Goal: Navigation & Orientation: Find specific page/section

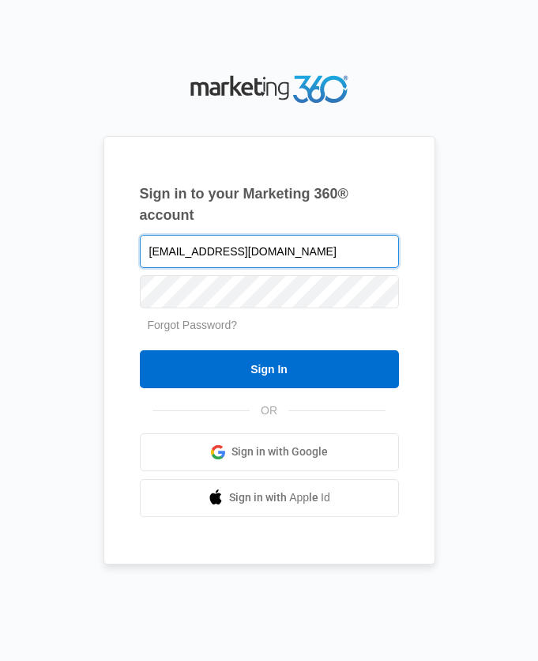
type input "[EMAIL_ADDRESS][DOMAIN_NAME]"
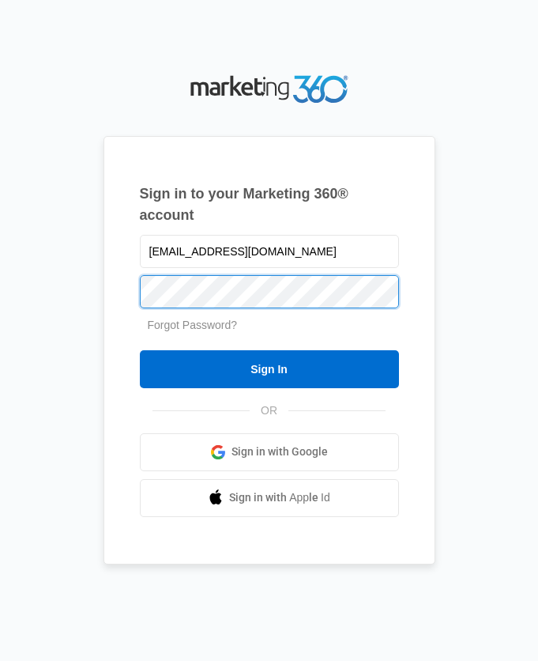
click at [140, 350] on input "Sign In" at bounding box center [269, 369] width 259 height 38
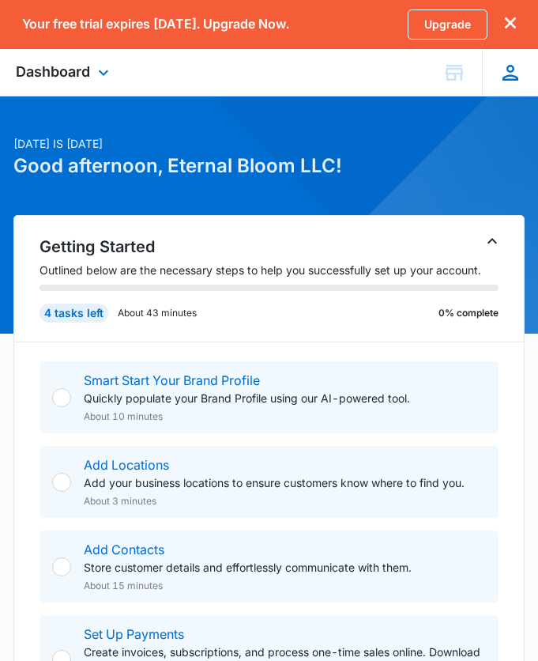
click at [515, 63] on icon at bounding box center [511, 73] width 24 height 24
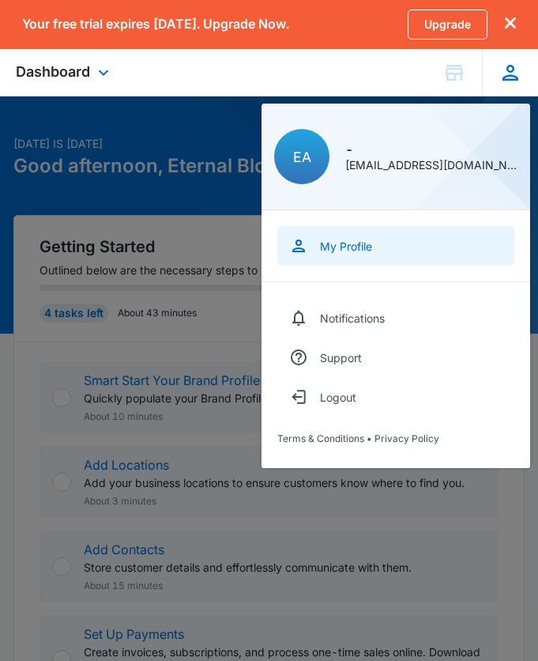
click at [418, 246] on link "My Profile" at bounding box center [395, 246] width 237 height 40
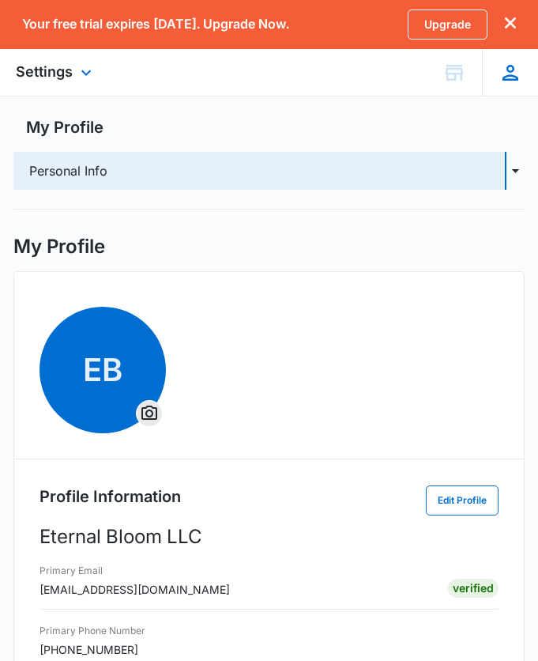
click at [517, 74] on icon at bounding box center [511, 73] width 24 height 24
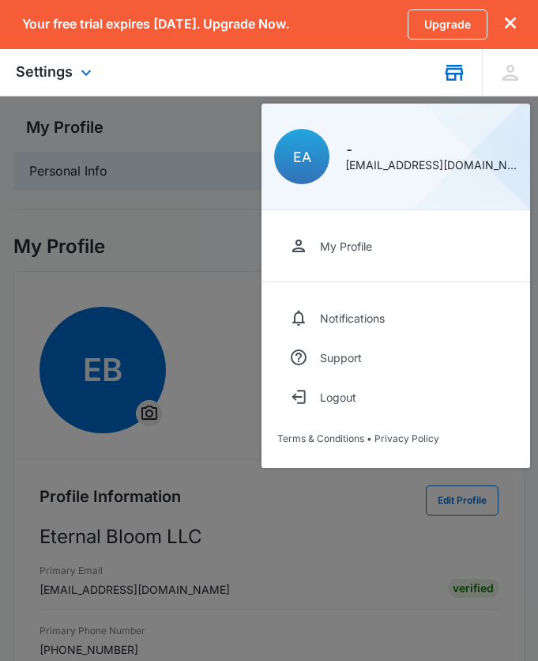
click at [450, 59] on div "Eternal Bloom LLC M337765 Your Accounts View All" at bounding box center [454, 72] width 55 height 47
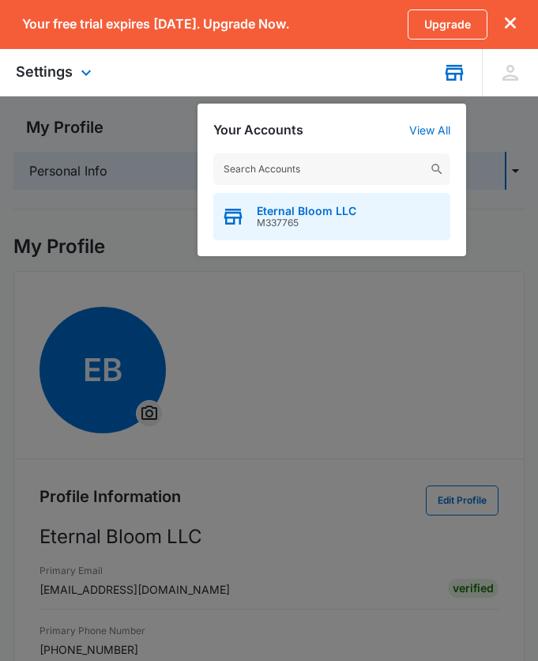
click at [372, 209] on div "Eternal Bloom LLC M337765" at bounding box center [331, 216] width 237 height 47
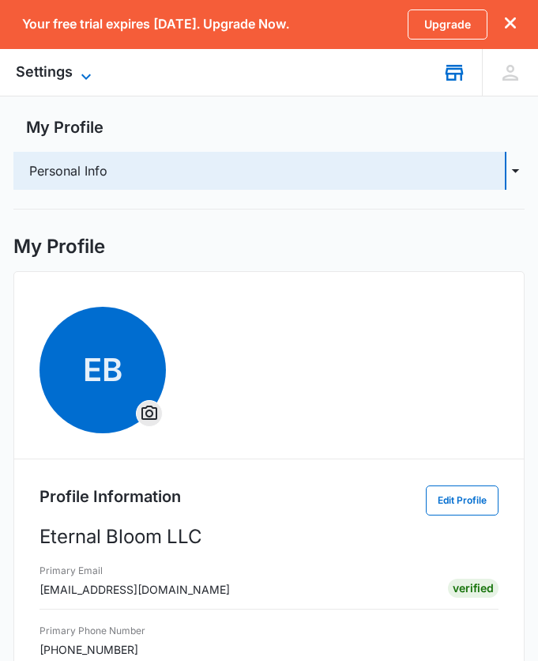
click at [72, 79] on span "Settings" at bounding box center [44, 71] width 57 height 17
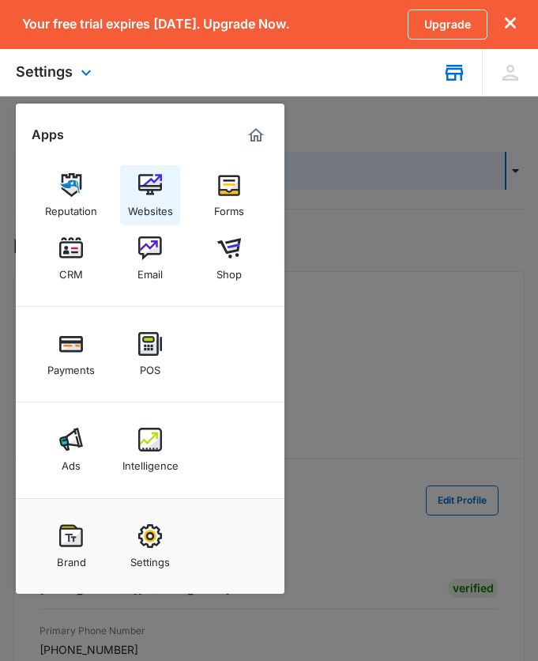
click at [145, 182] on img at bounding box center [150, 185] width 24 height 24
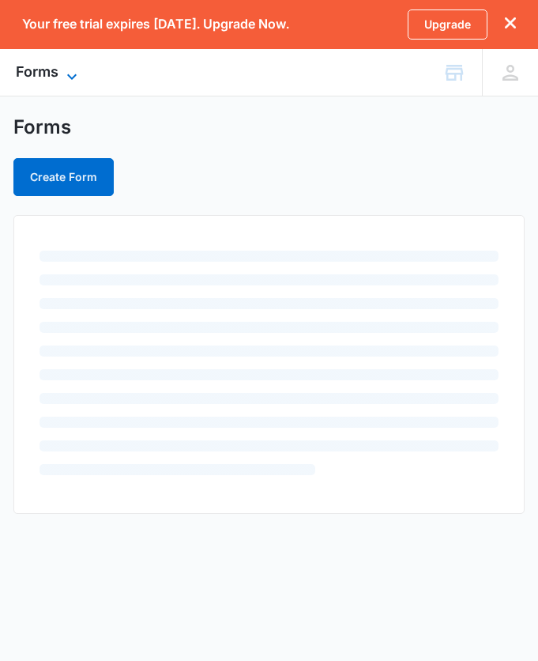
click at [65, 75] on icon at bounding box center [71, 76] width 19 height 19
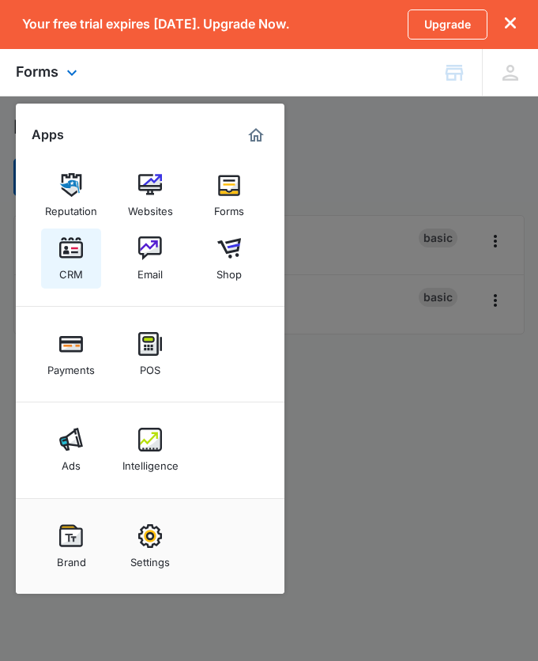
click at [77, 260] on div "CRM" at bounding box center [71, 270] width 24 height 21
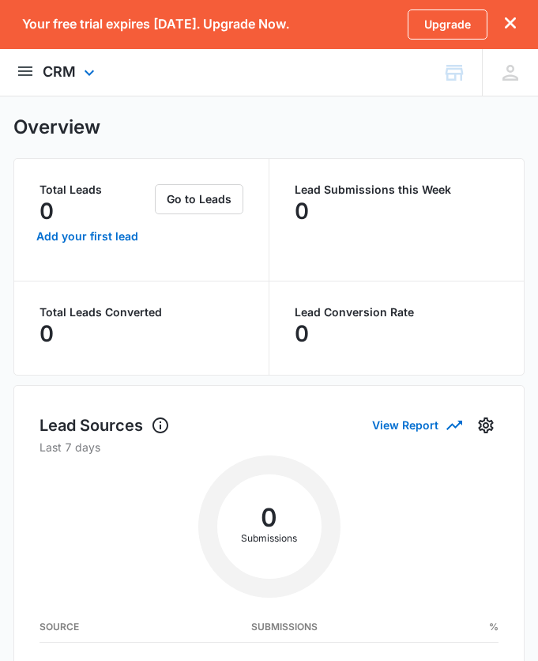
click at [34, 72] on img "open subnavigation menu" at bounding box center [25, 71] width 19 height 19
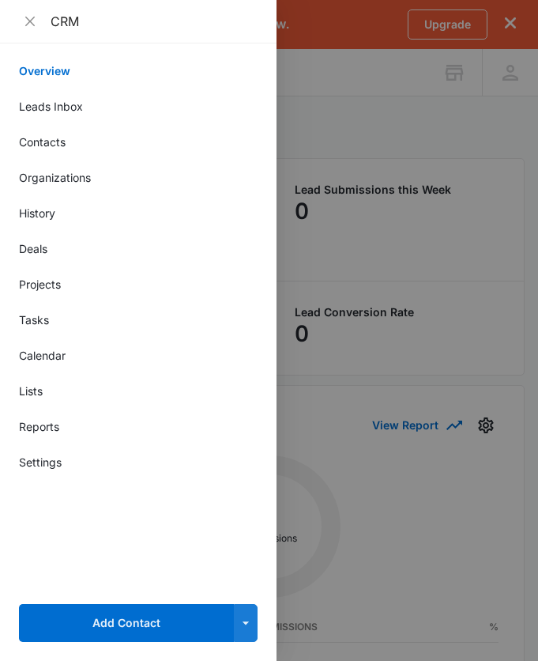
click at [31, 31] on div "CRM" at bounding box center [138, 21] width 277 height 43
click at [35, 21] on icon "close" at bounding box center [30, 21] width 13 height 13
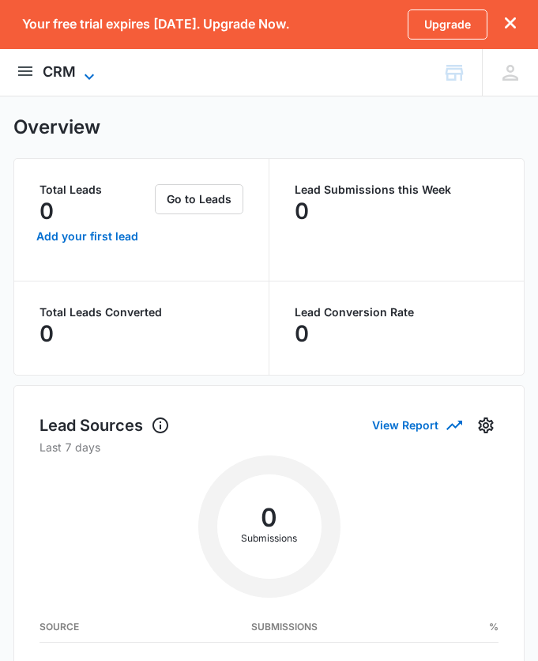
click at [74, 74] on span "CRM" at bounding box center [59, 71] width 33 height 17
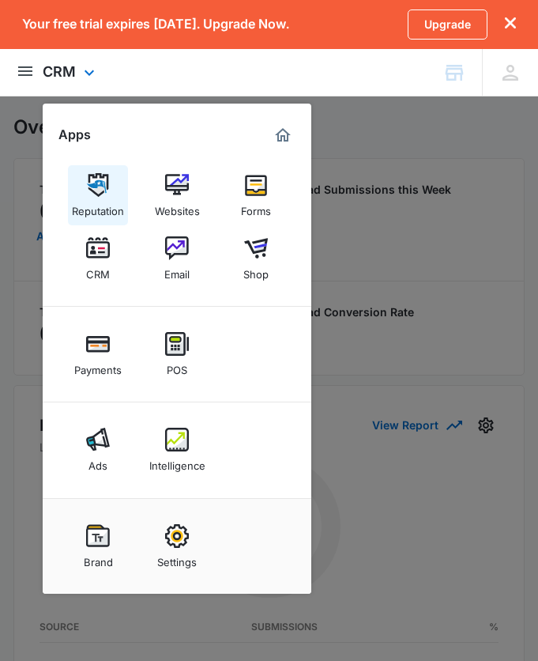
click at [110, 185] on link "Reputation" at bounding box center [98, 195] width 60 height 60
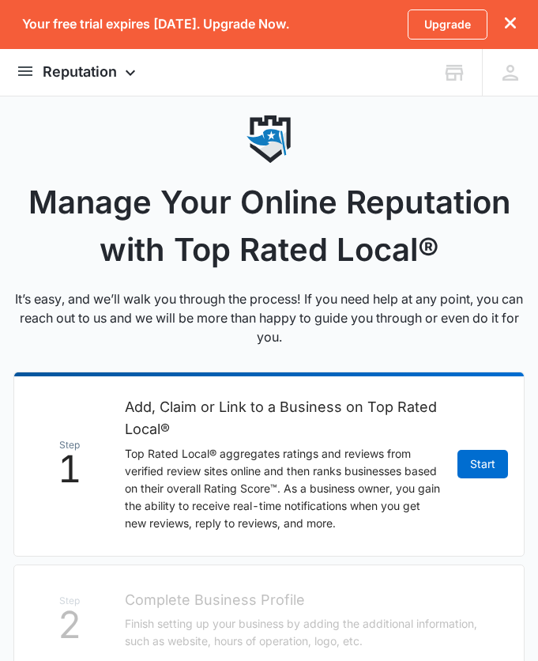
click at [91, 100] on div "Your free trial expires in 13 days. Upgrade Now. Upgrade Reputation Apps Reputa…" at bounding box center [269, 495] width 538 height 991
click at [88, 75] on span "Reputation" at bounding box center [80, 71] width 74 height 17
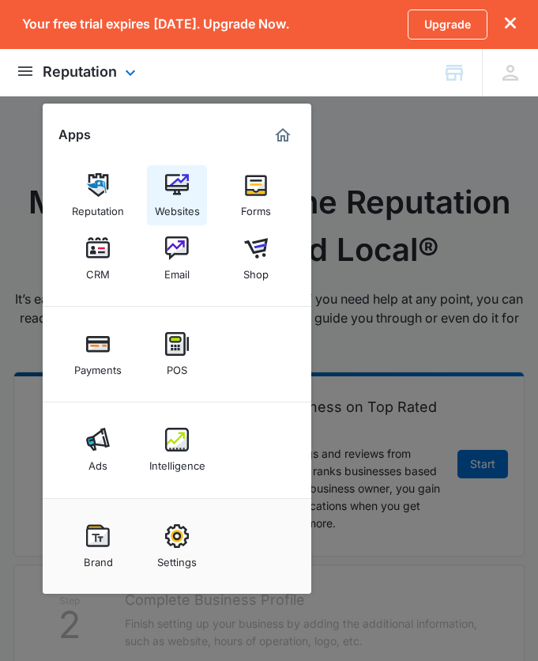
click at [181, 194] on img at bounding box center [177, 185] width 24 height 24
